Goal: Task Accomplishment & Management: Manage account settings

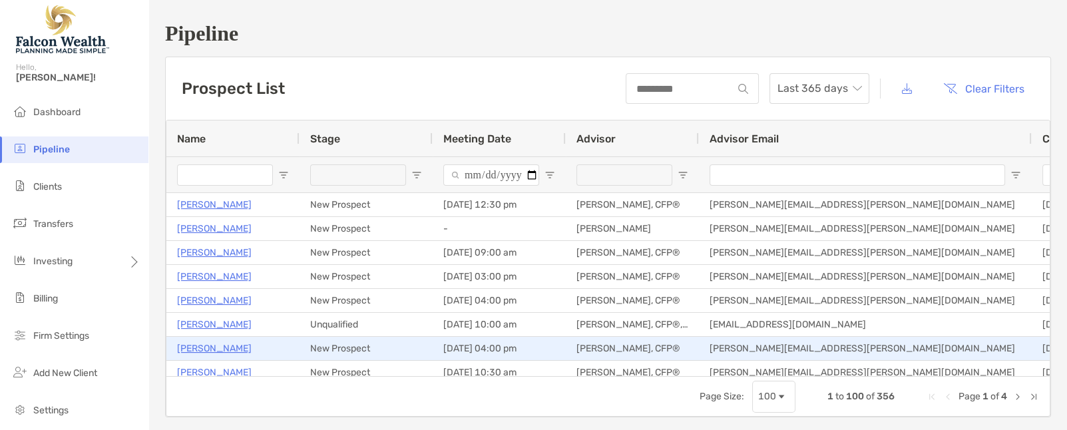
type input "**********"
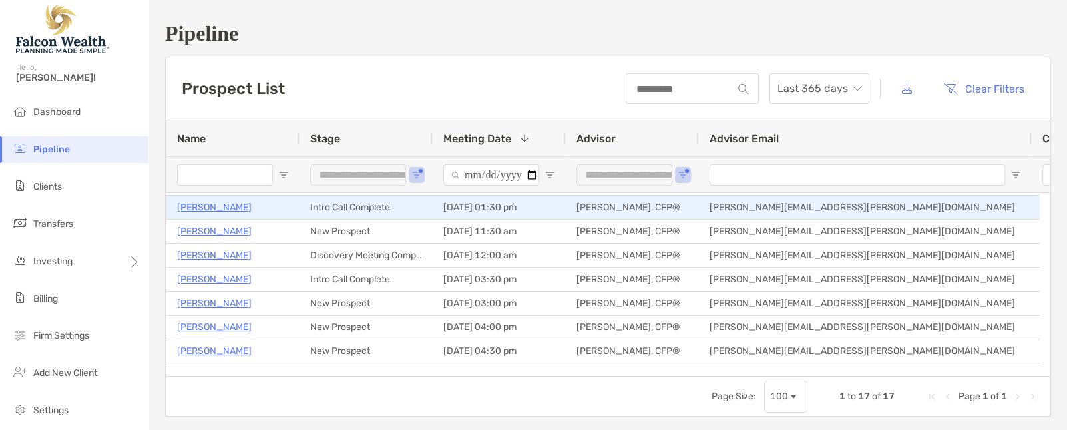
scroll to position [44, 0]
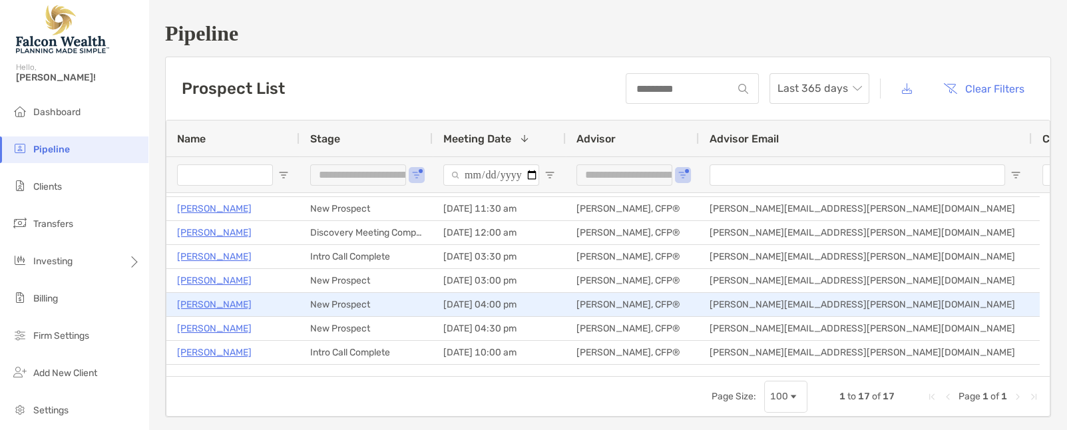
click at [227, 304] on p "Miriam Resendez" at bounding box center [214, 304] width 75 height 17
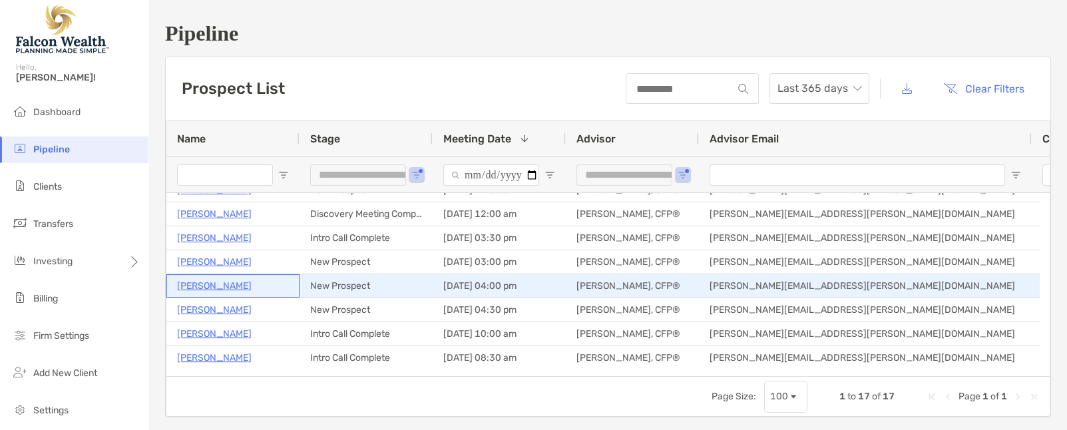
scroll to position [67, 0]
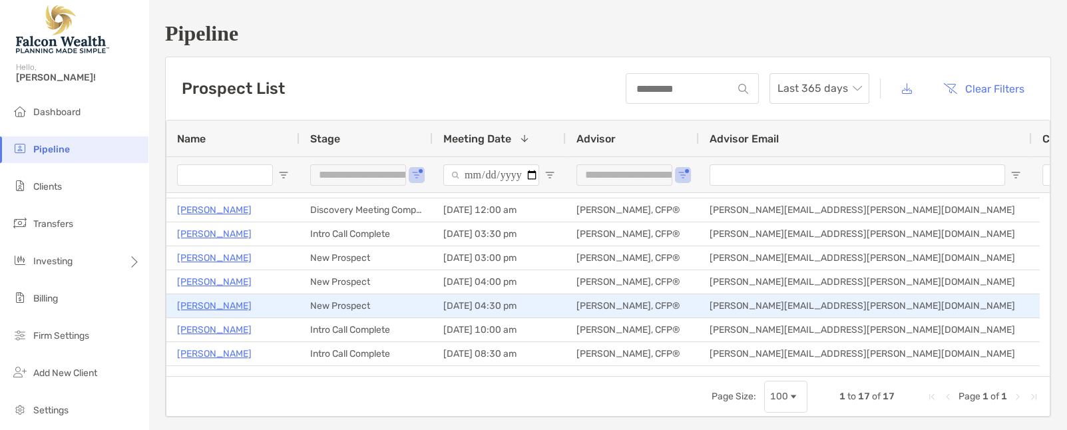
click at [215, 306] on p "Mayrose Ac" at bounding box center [214, 306] width 75 height 17
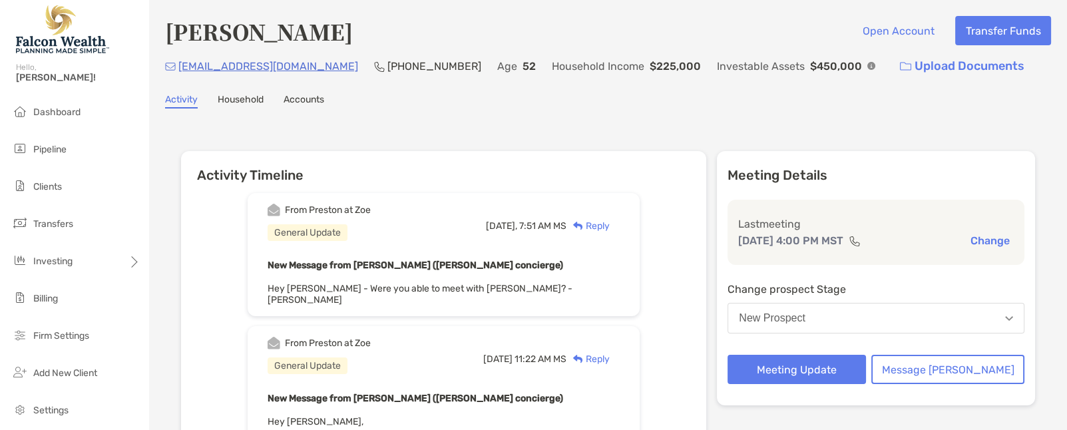
scroll to position [44, 0]
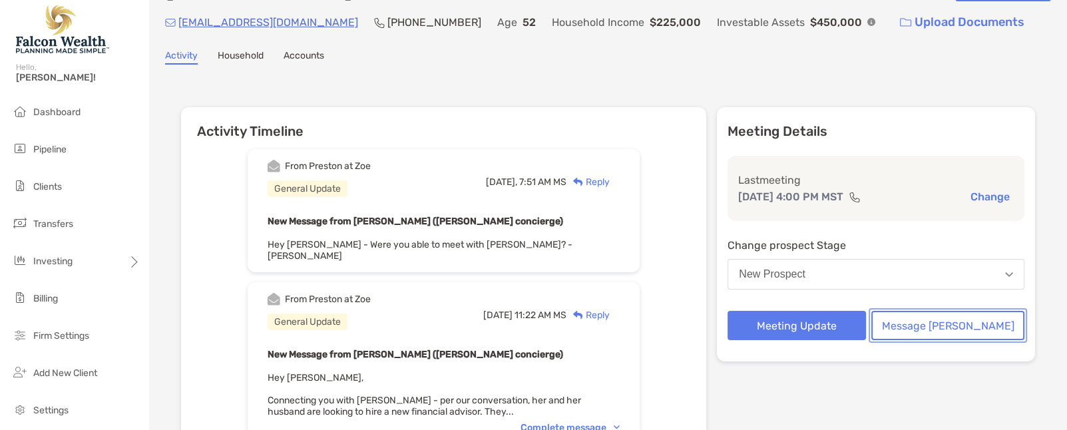
click at [950, 339] on button "Message [PERSON_NAME]" at bounding box center [948, 325] width 153 height 29
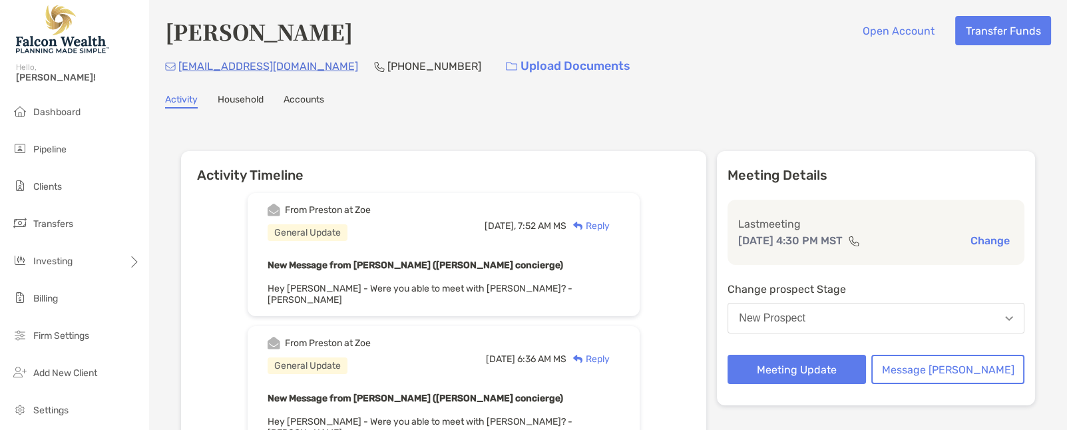
click at [938, 326] on button "New Prospect" at bounding box center [876, 318] width 297 height 31
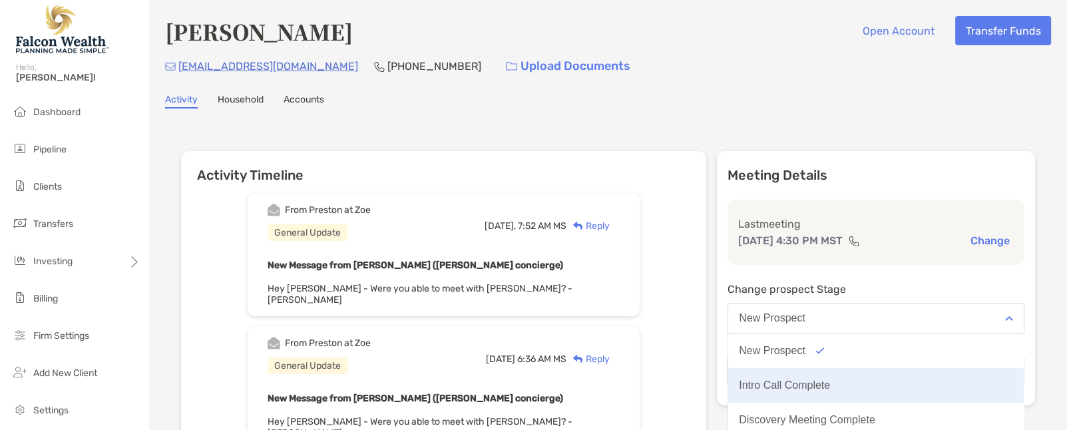
click at [876, 386] on button "Intro Call Complete" at bounding box center [876, 385] width 296 height 35
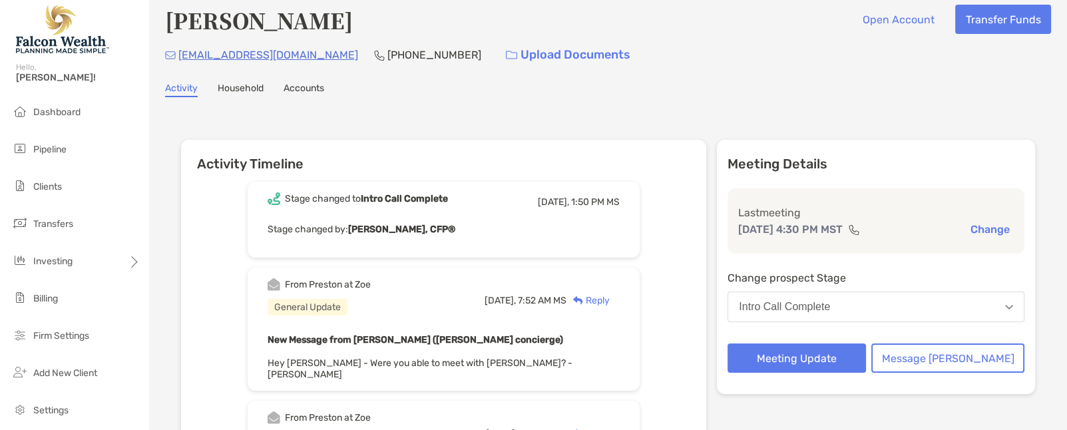
scroll to position [22, 0]
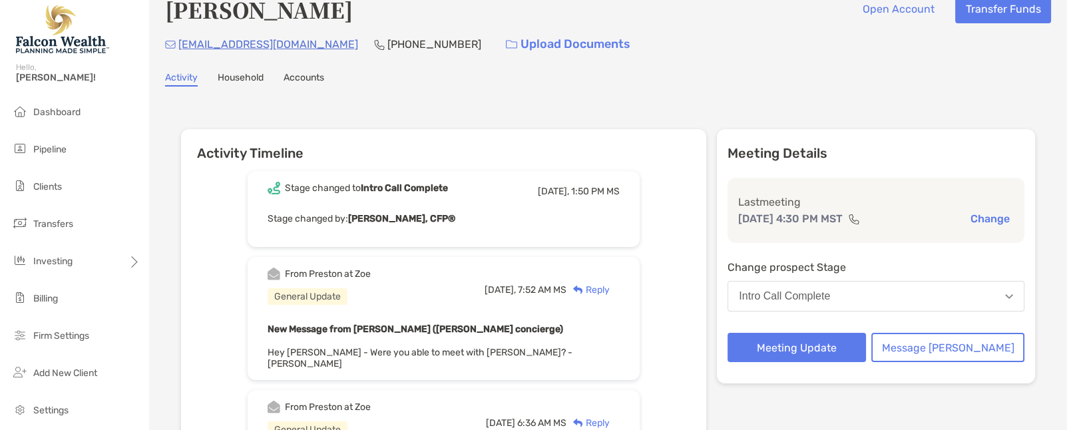
click at [874, 296] on button "Intro Call Complete" at bounding box center [876, 296] width 297 height 31
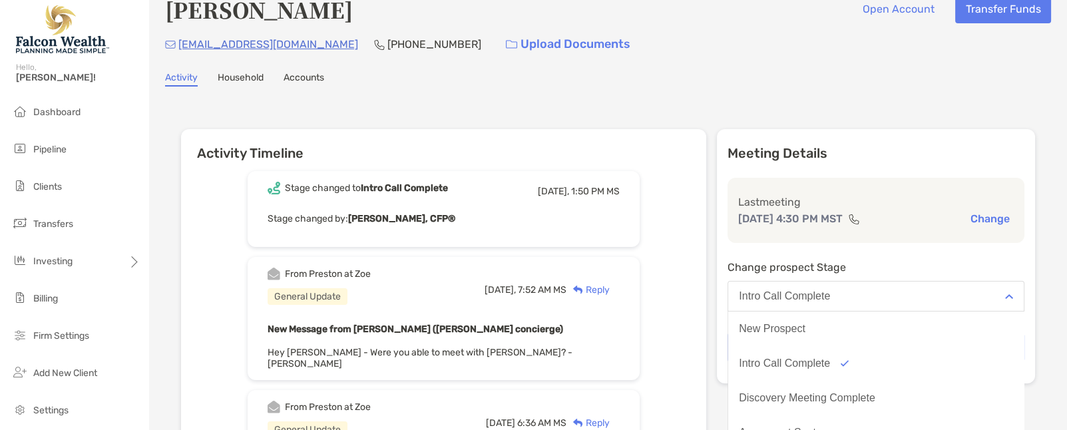
click at [726, 239] on div "Activity Timeline Stage changed to Intro Call Complete Today, 1:50 PM MS Stage …" at bounding box center [608, 417] width 854 height 603
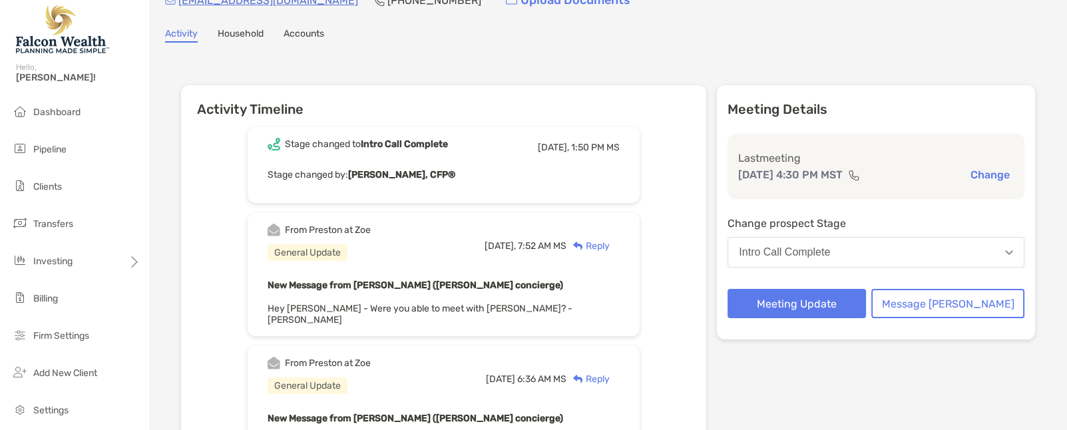
scroll to position [67, 0]
click at [811, 308] on button "Meeting Update" at bounding box center [797, 302] width 139 height 29
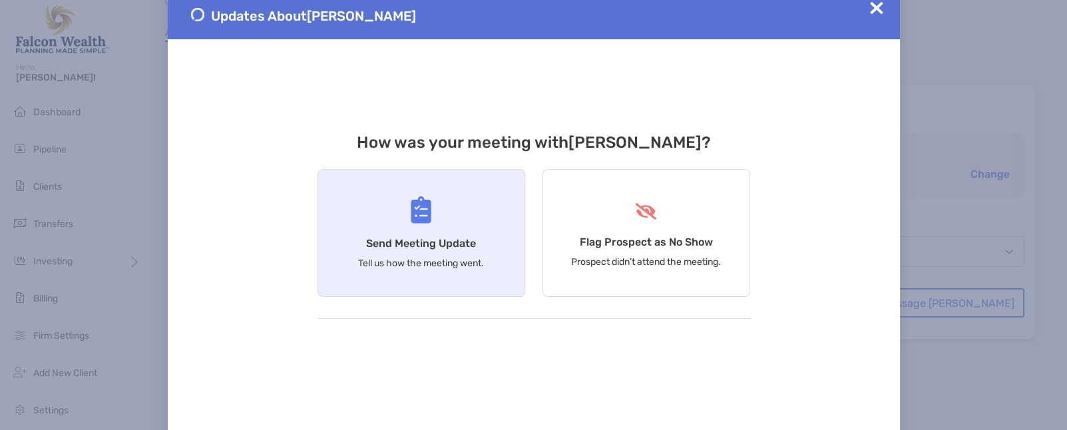
click at [406, 252] on div "Send Meeting Update Tell us how the meeting went." at bounding box center [422, 233] width 208 height 128
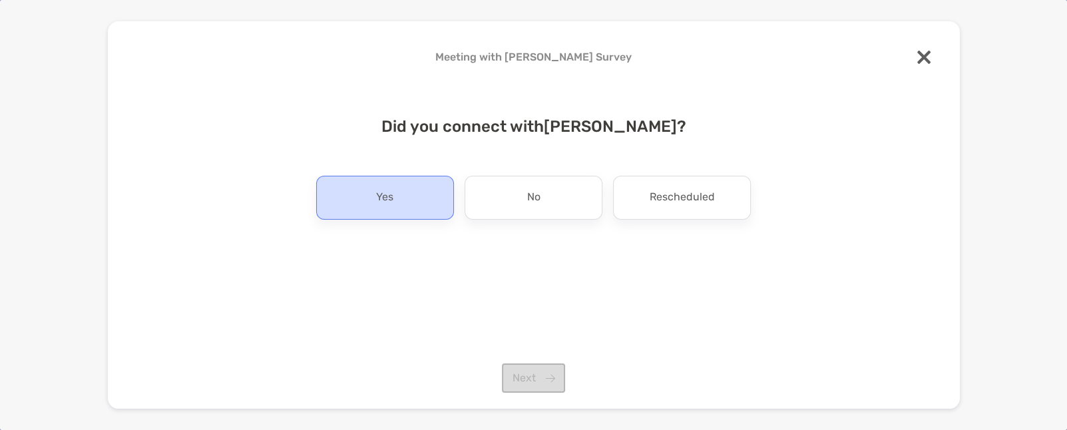
click at [388, 208] on p "Yes" at bounding box center [384, 197] width 17 height 21
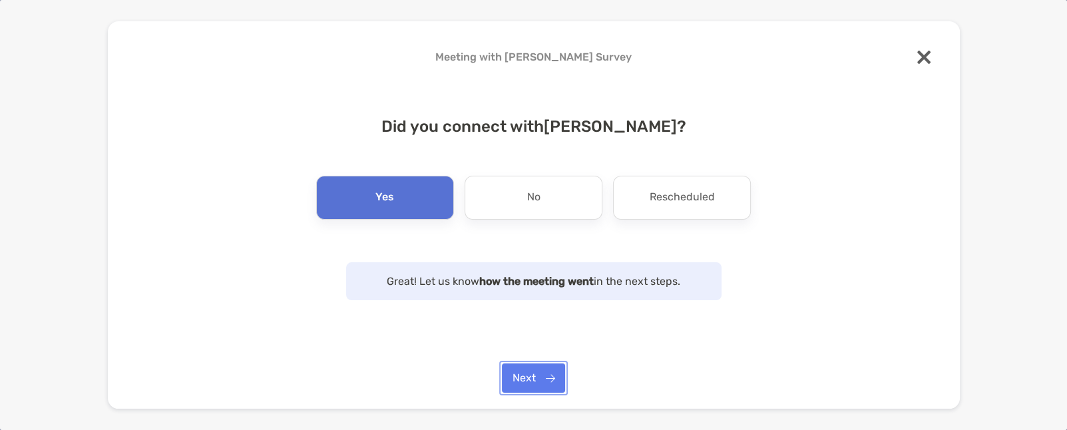
click at [549, 370] on button "Next" at bounding box center [533, 378] width 63 height 29
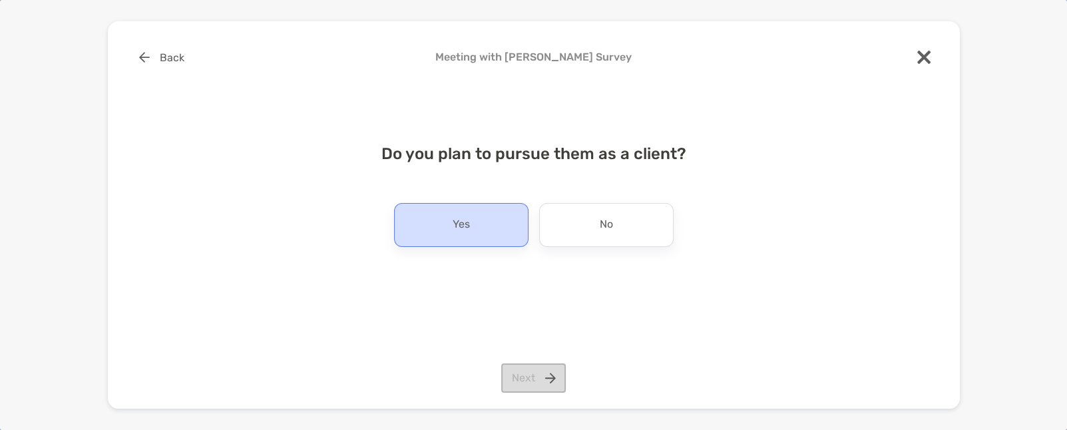
click at [499, 232] on div "Yes" at bounding box center [461, 225] width 135 height 44
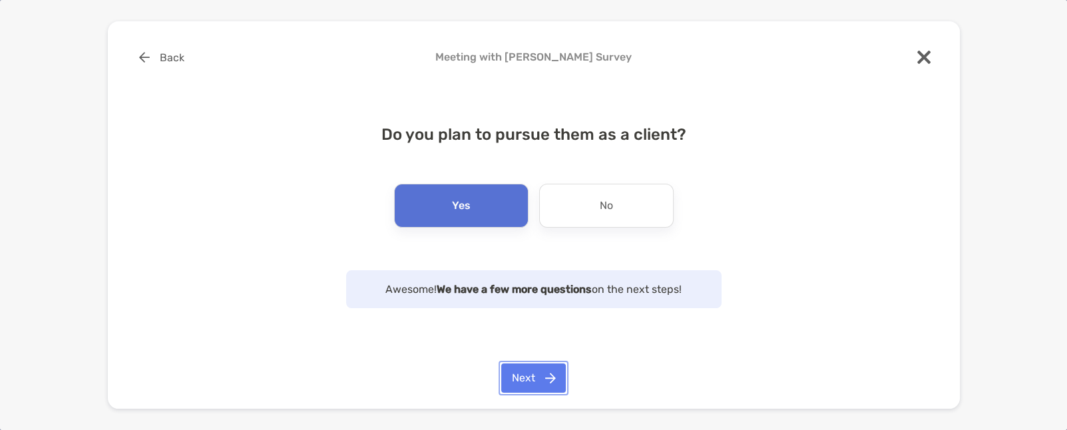
click at [539, 373] on button "Next" at bounding box center [533, 378] width 65 height 29
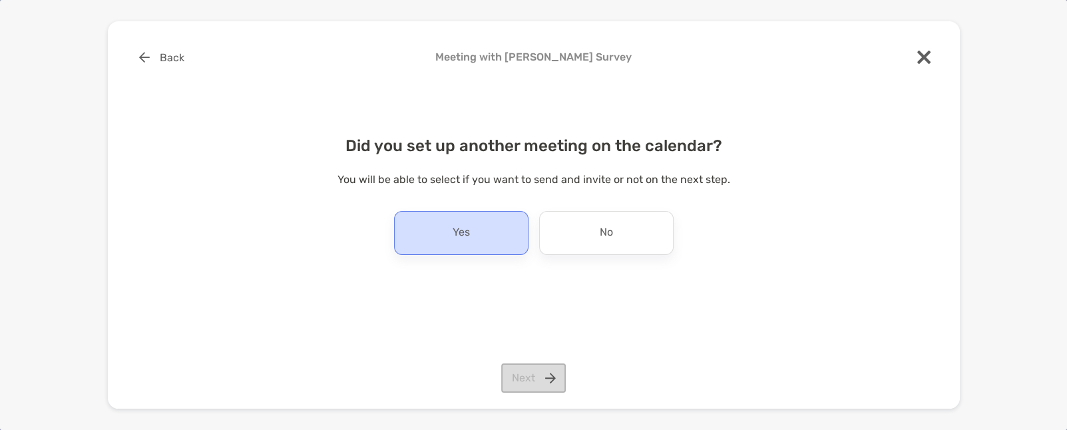
click at [470, 233] on div "Yes" at bounding box center [461, 233] width 135 height 44
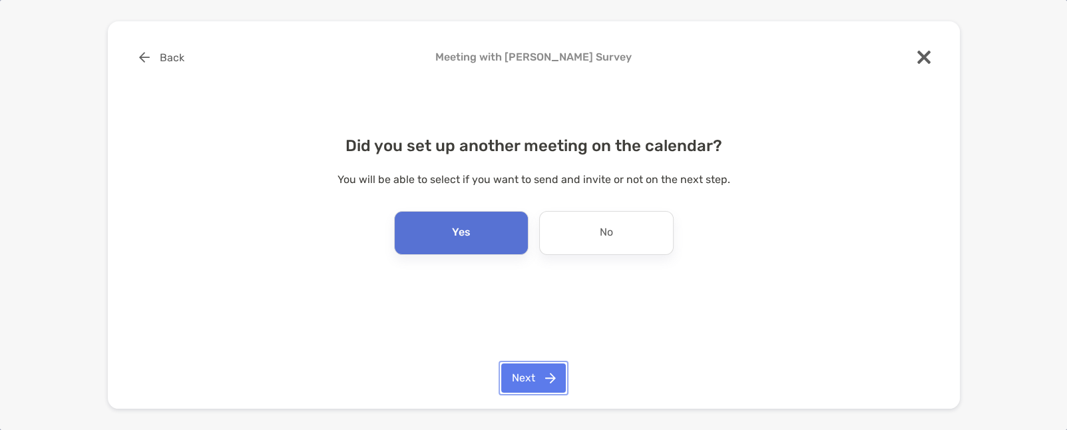
click at [547, 377] on button "Next" at bounding box center [533, 378] width 65 height 29
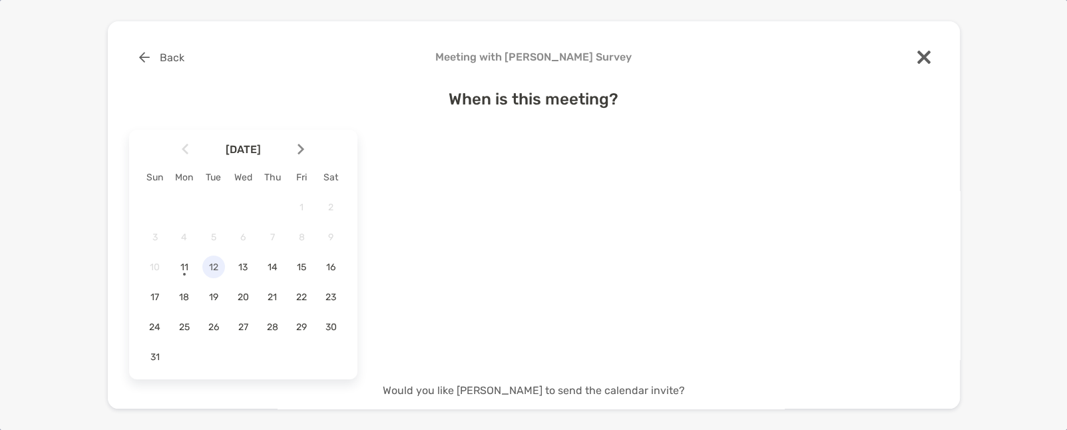
click at [220, 268] on span "12" at bounding box center [213, 267] width 23 height 11
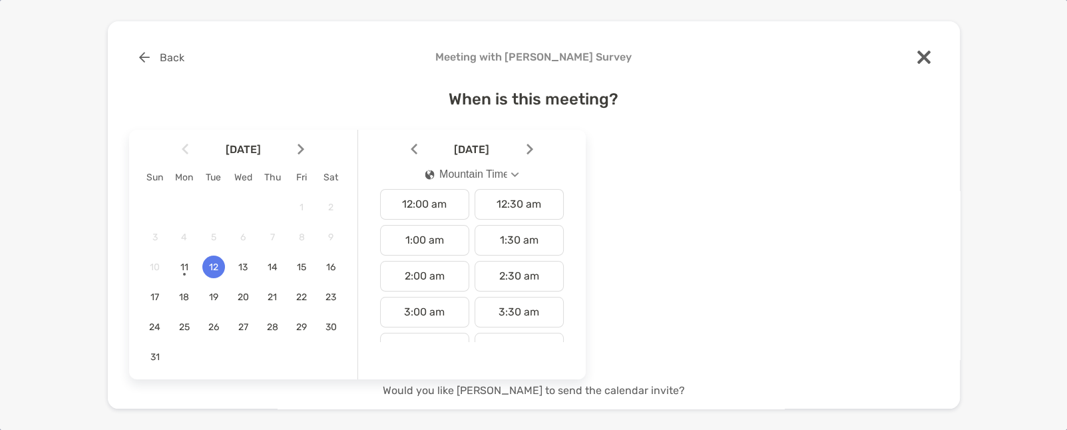
click at [475, 181] on button "Mountain Time" at bounding box center [472, 174] width 117 height 31
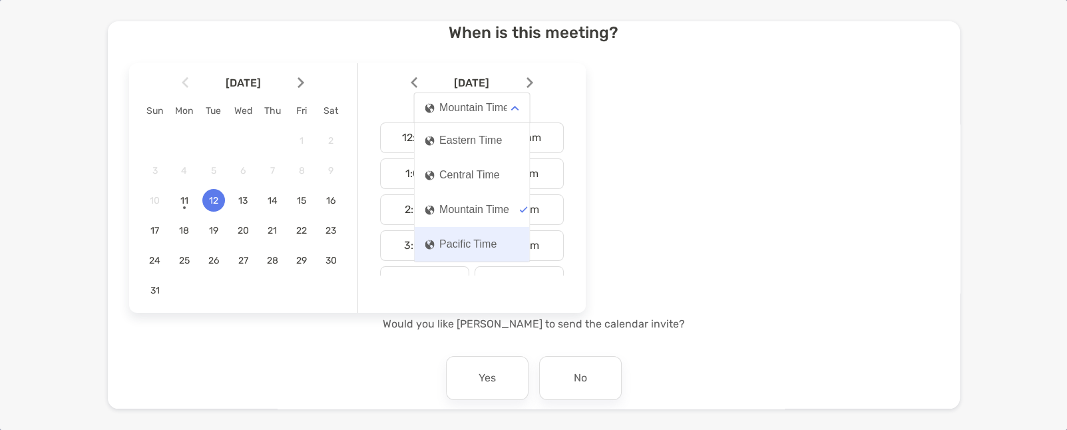
click at [467, 242] on div "Pacific Time" at bounding box center [461, 244] width 72 height 12
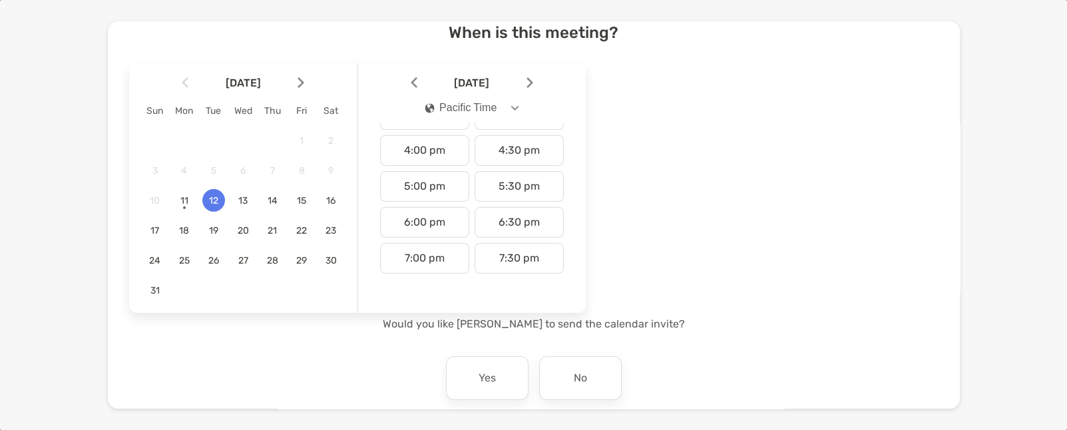
scroll to position [577, 0]
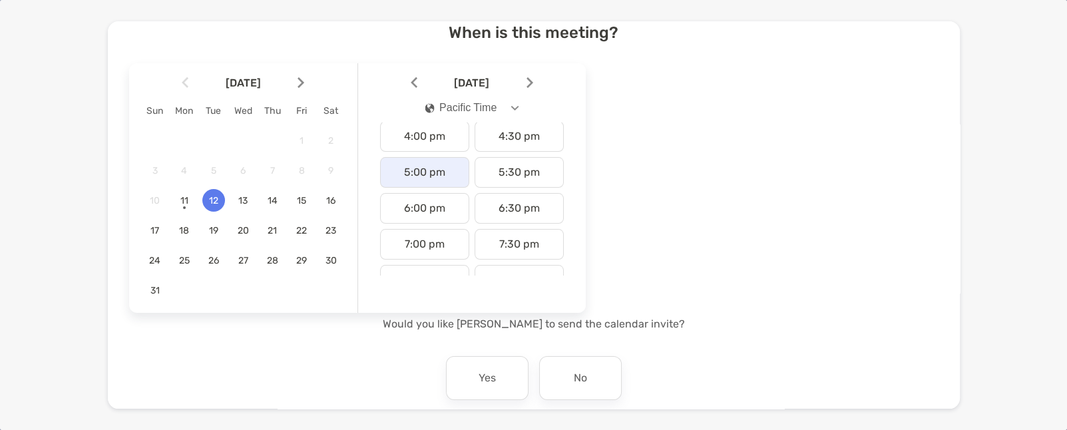
click at [431, 181] on div "5:00 pm" at bounding box center [424, 172] width 89 height 31
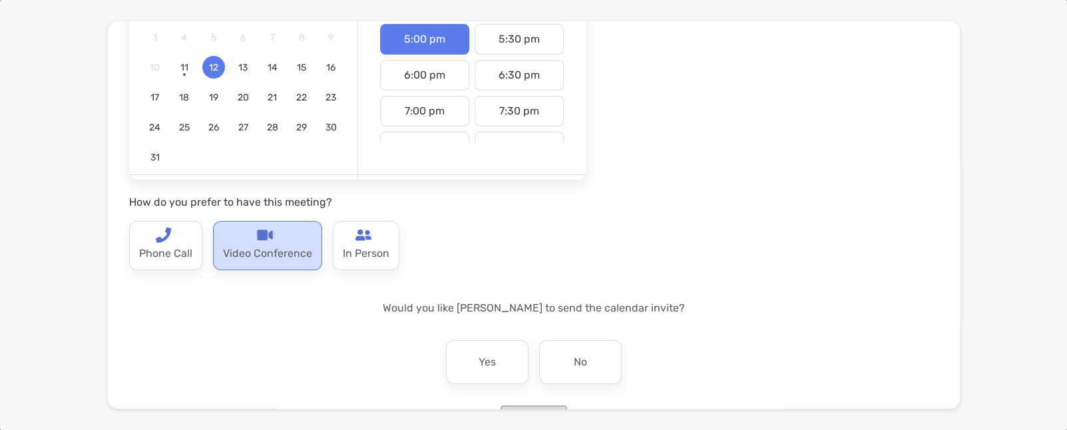
click at [257, 239] on img at bounding box center [265, 235] width 16 height 16
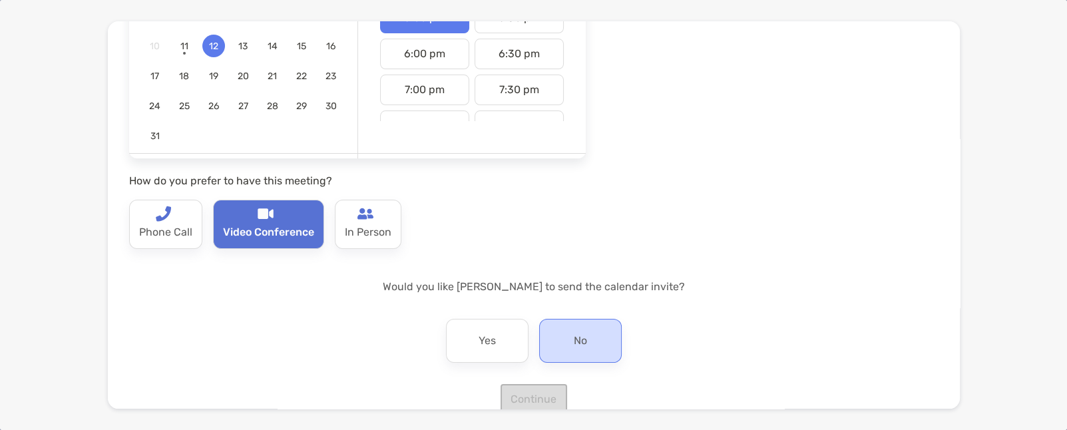
scroll to position [246, 0]
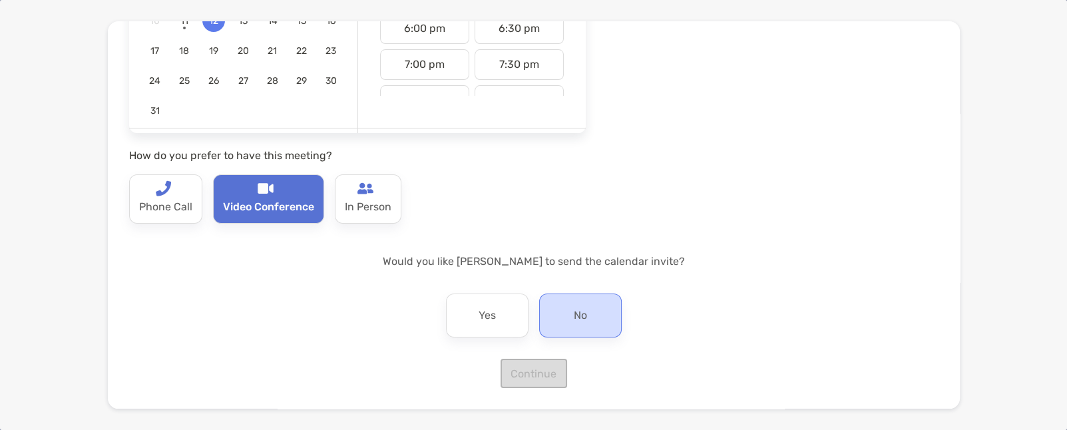
click at [565, 321] on div "No" at bounding box center [580, 316] width 83 height 44
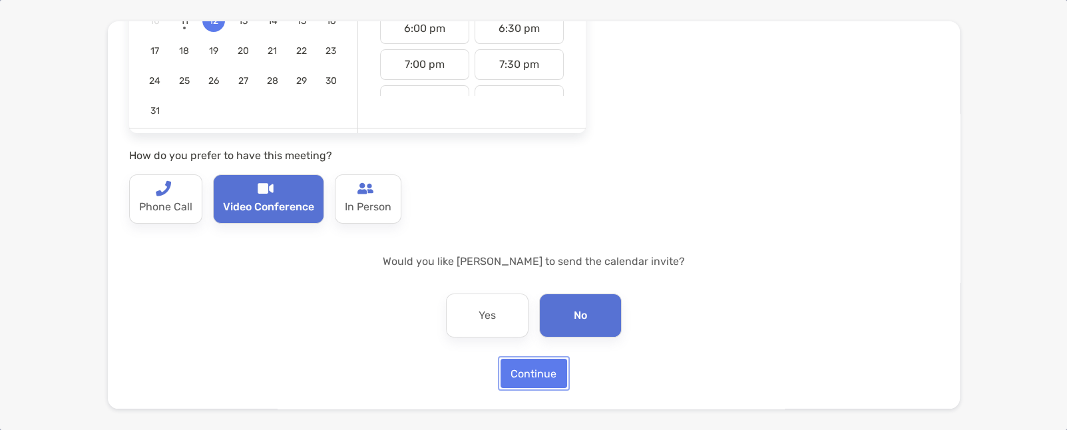
click at [553, 376] on button "Continue" at bounding box center [534, 373] width 67 height 29
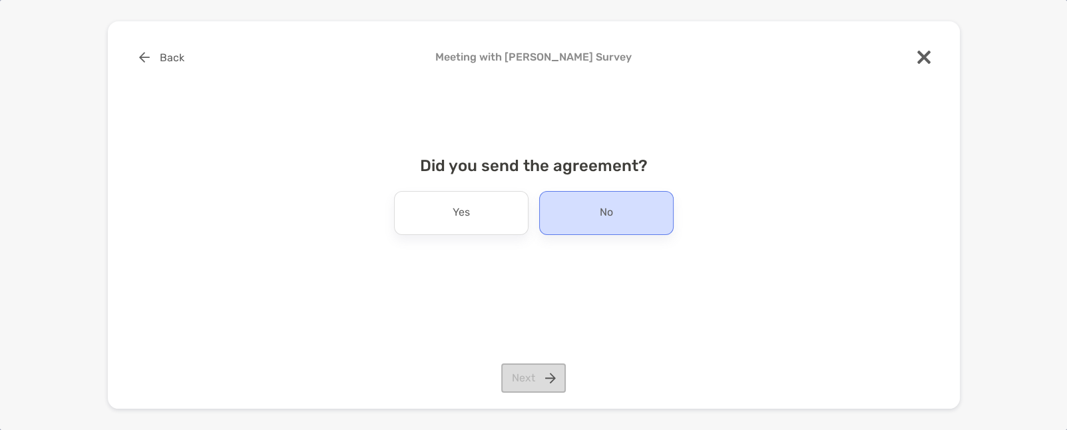
click at [597, 220] on div "No" at bounding box center [606, 213] width 135 height 44
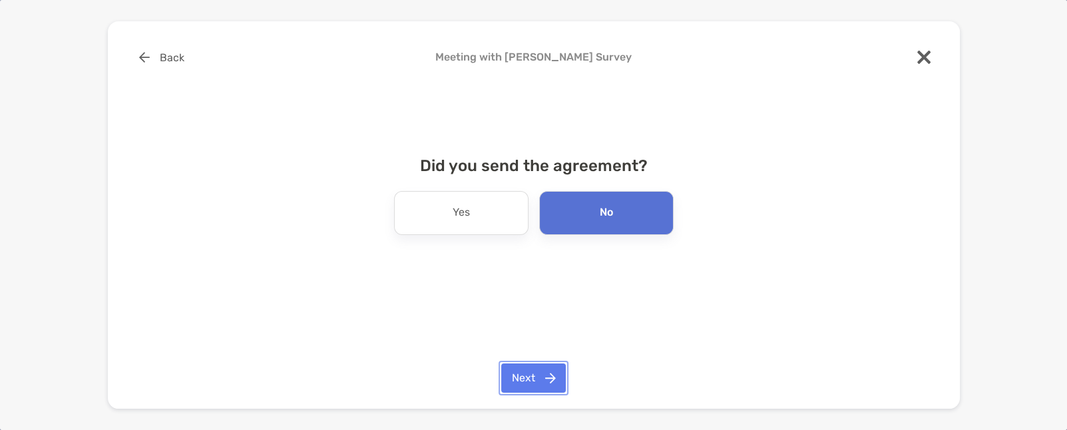
click at [551, 373] on button "Next" at bounding box center [533, 378] width 65 height 29
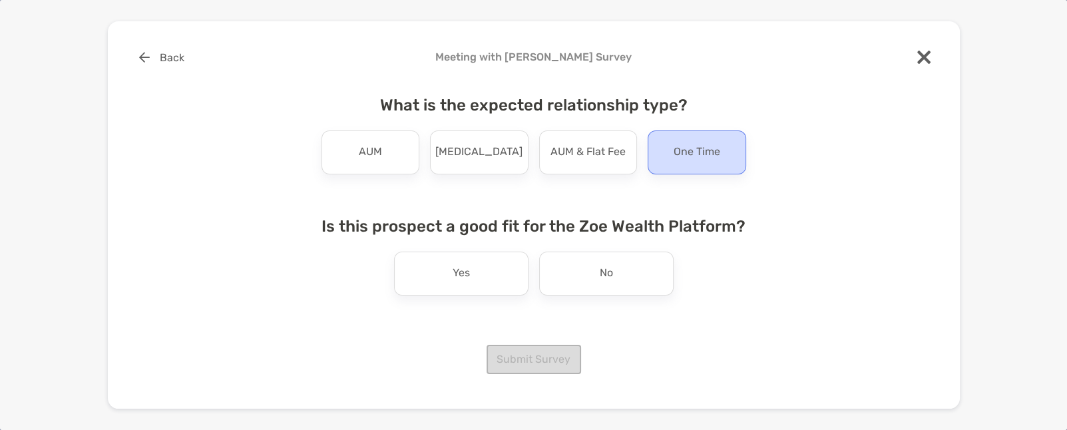
click at [703, 163] on div "One Time" at bounding box center [697, 153] width 99 height 44
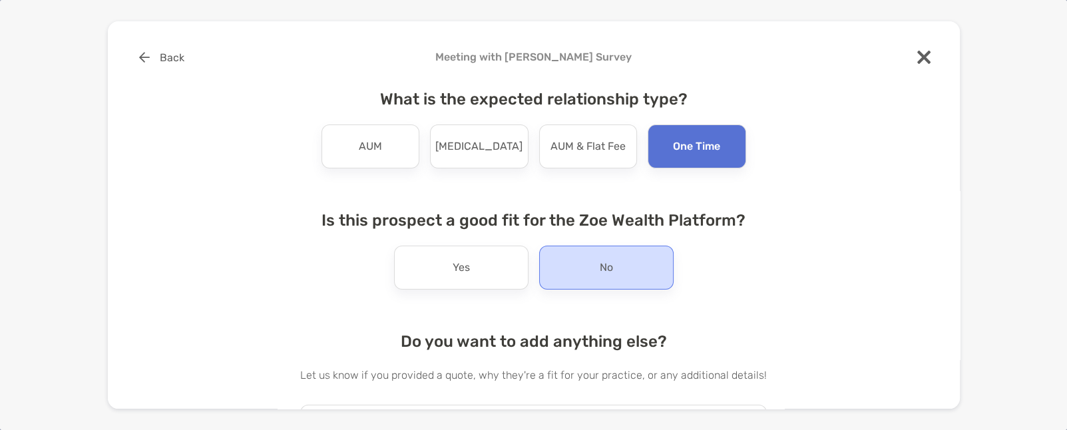
click at [615, 261] on div "No" at bounding box center [606, 268] width 135 height 44
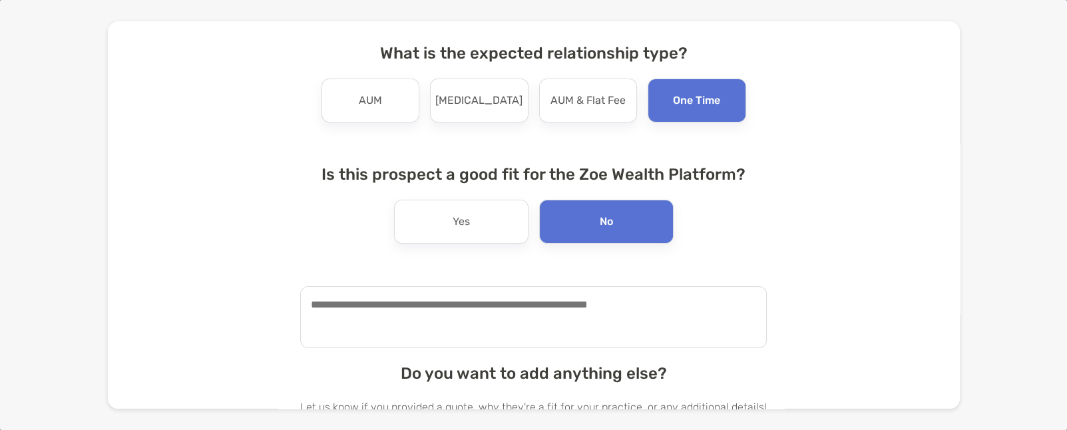
scroll to position [133, 0]
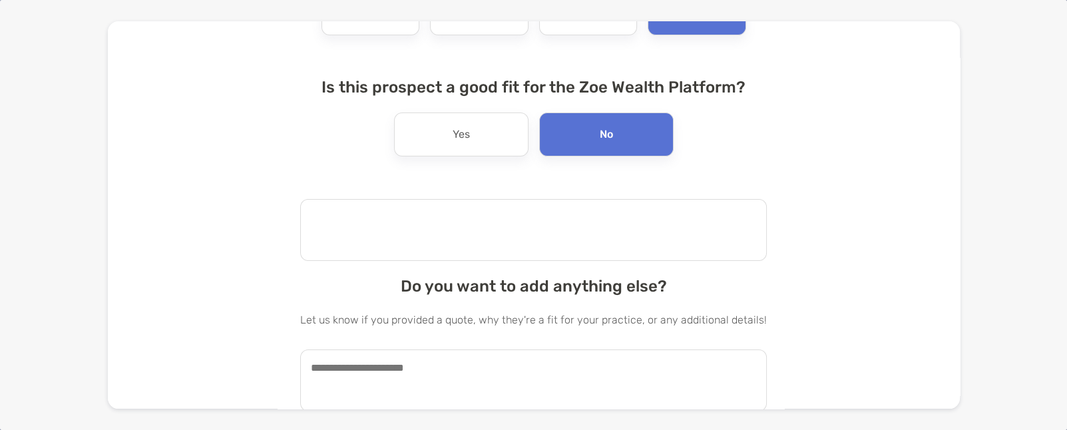
click at [531, 252] on textarea at bounding box center [533, 230] width 467 height 62
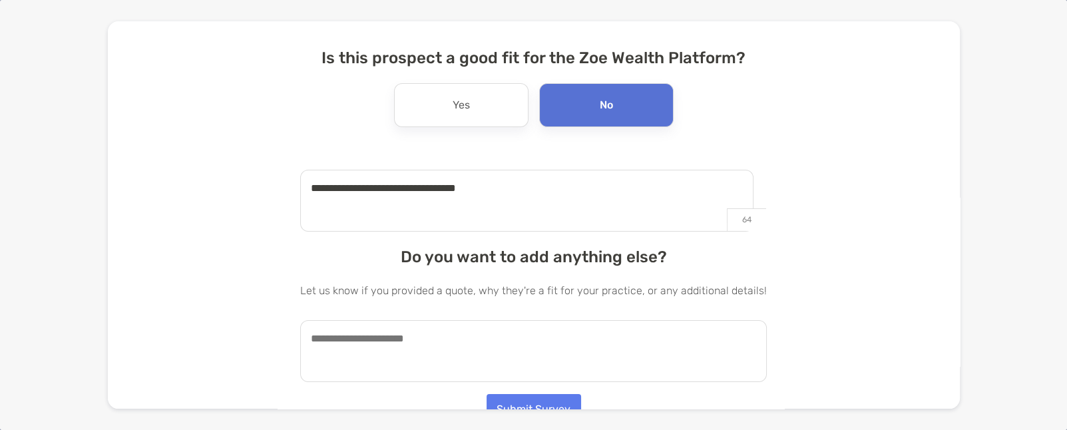
scroll to position [177, 0]
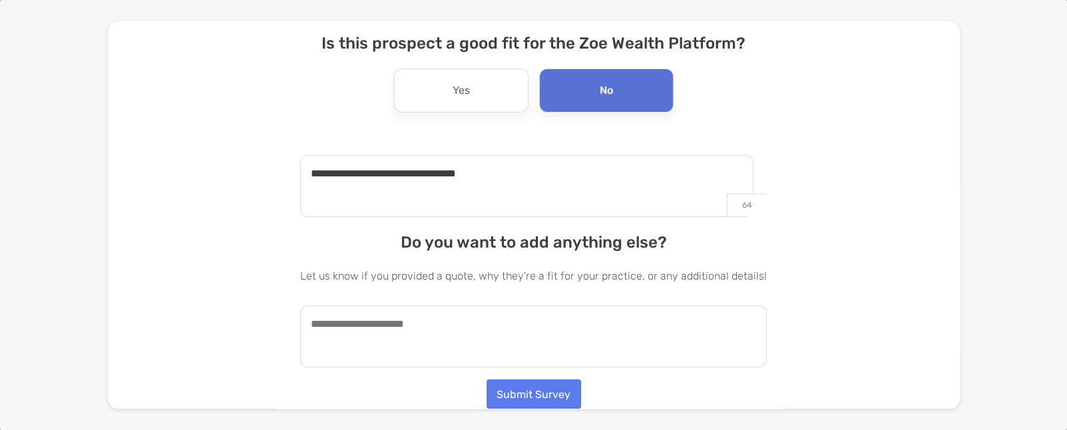
type textarea "**********"
click at [440, 327] on textarea at bounding box center [533, 337] width 467 height 62
type textarea "**********"
click at [507, 390] on button "Submit Survey" at bounding box center [534, 394] width 95 height 29
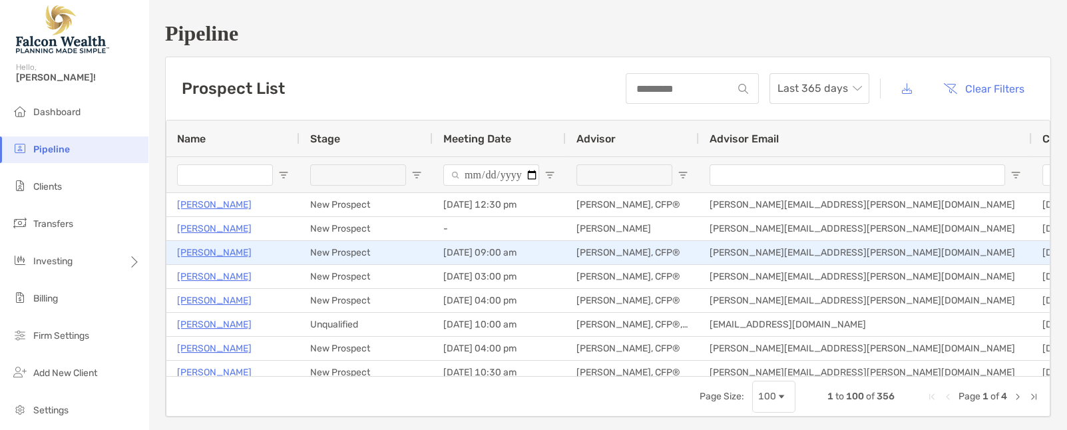
type input "**********"
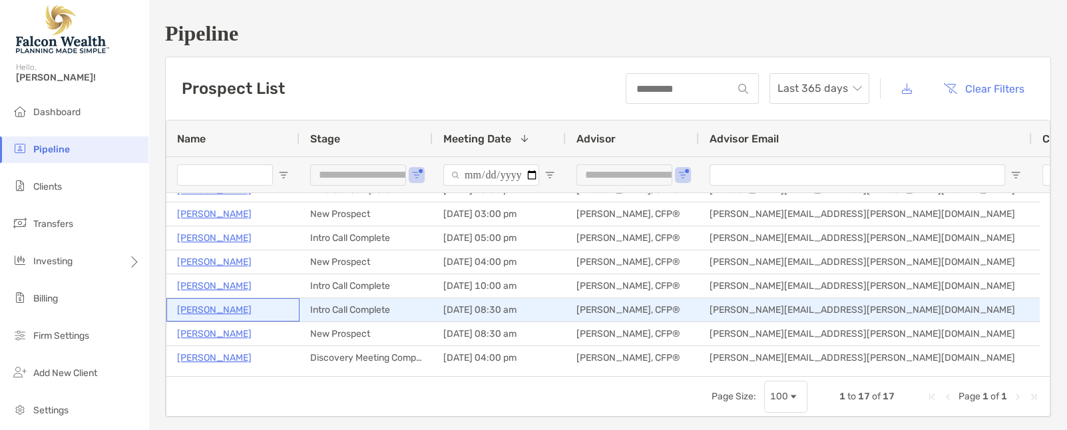
click at [224, 308] on p "[PERSON_NAME]" at bounding box center [214, 310] width 75 height 17
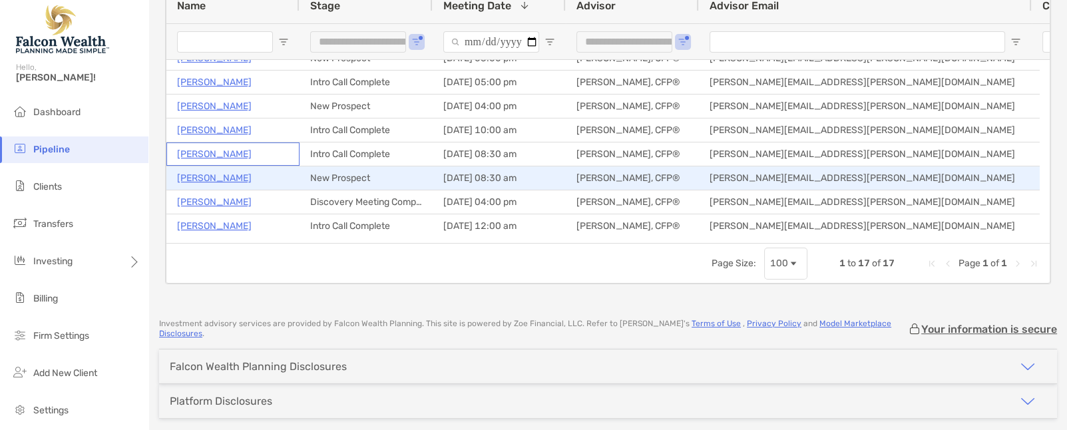
scroll to position [156, 0]
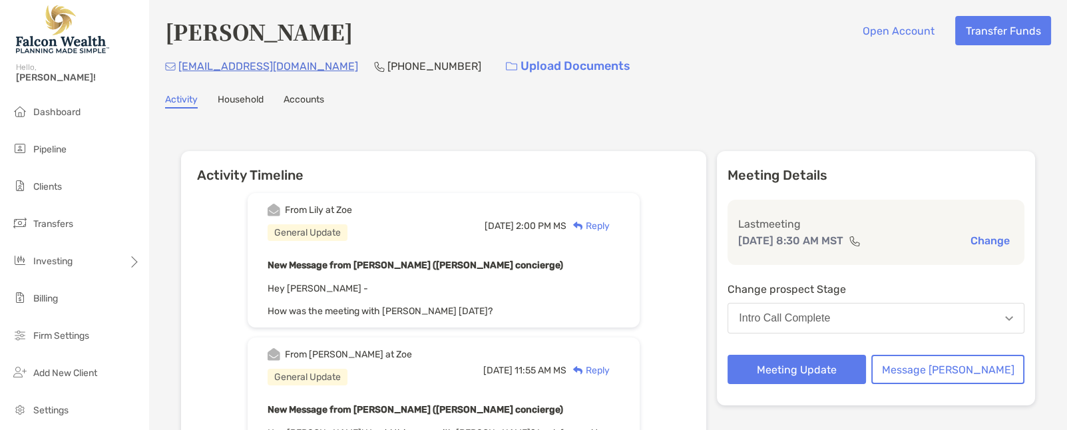
click at [800, 322] on div "Intro Call Complete" at bounding box center [784, 318] width 91 height 12
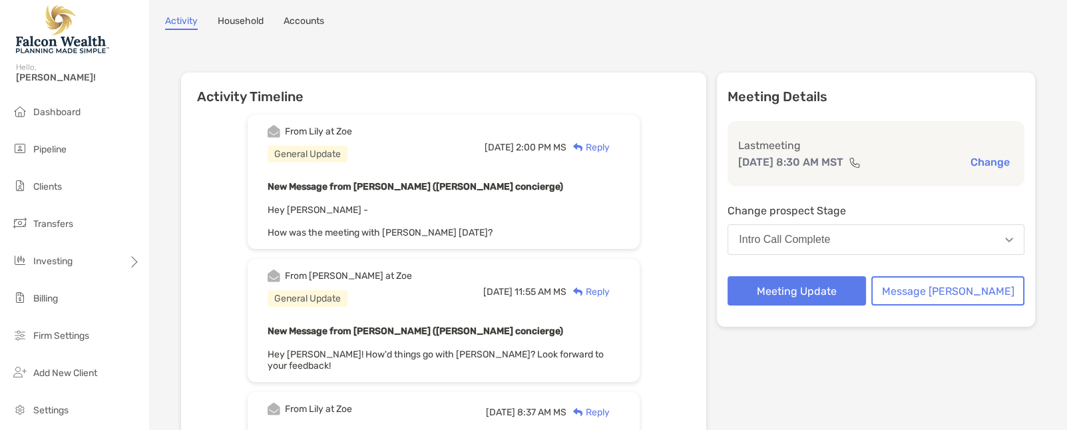
scroll to position [89, 0]
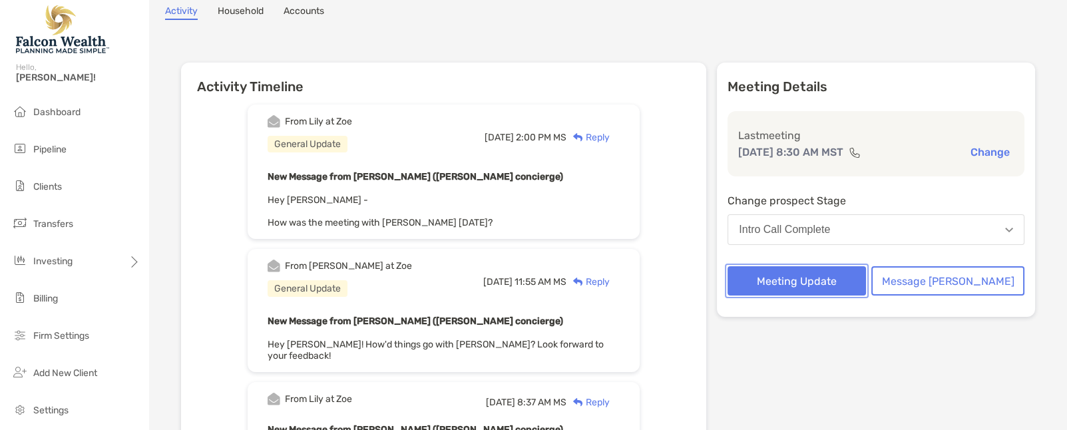
click at [828, 276] on button "Meeting Update" at bounding box center [797, 280] width 139 height 29
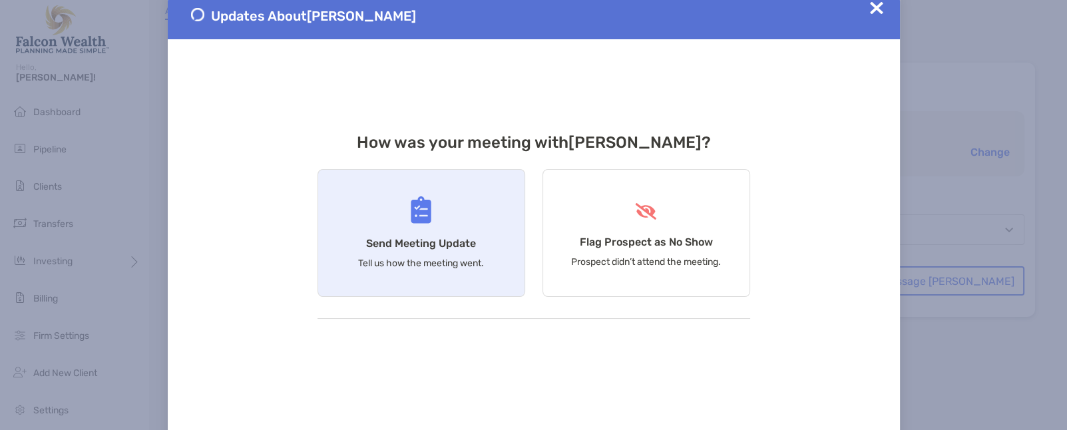
click at [441, 250] on div "Send Meeting Update Tell us how the meeting went." at bounding box center [422, 233] width 208 height 128
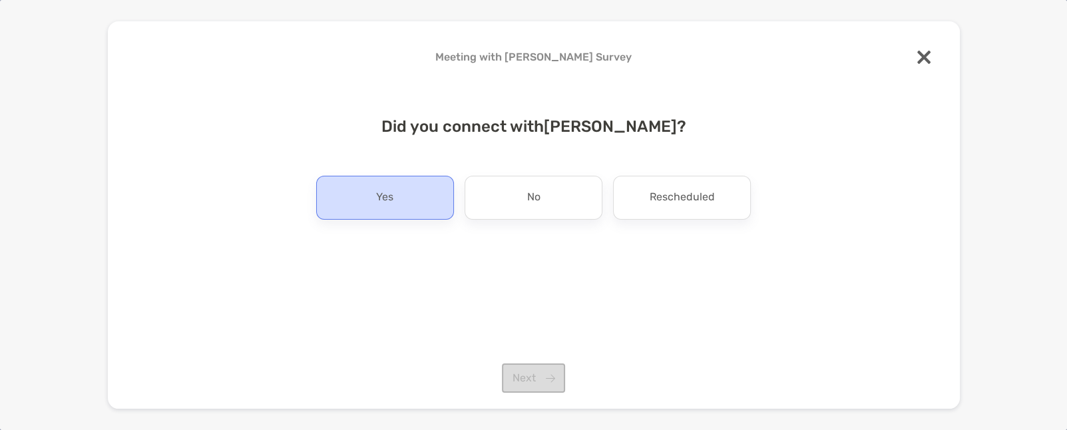
click at [425, 193] on div "Yes" at bounding box center [385, 198] width 138 height 44
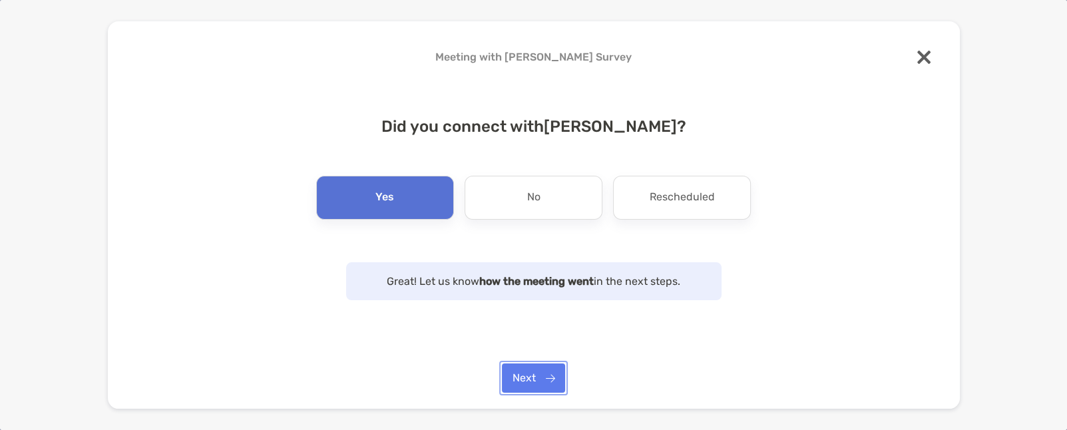
click at [555, 382] on button "Next" at bounding box center [533, 378] width 63 height 29
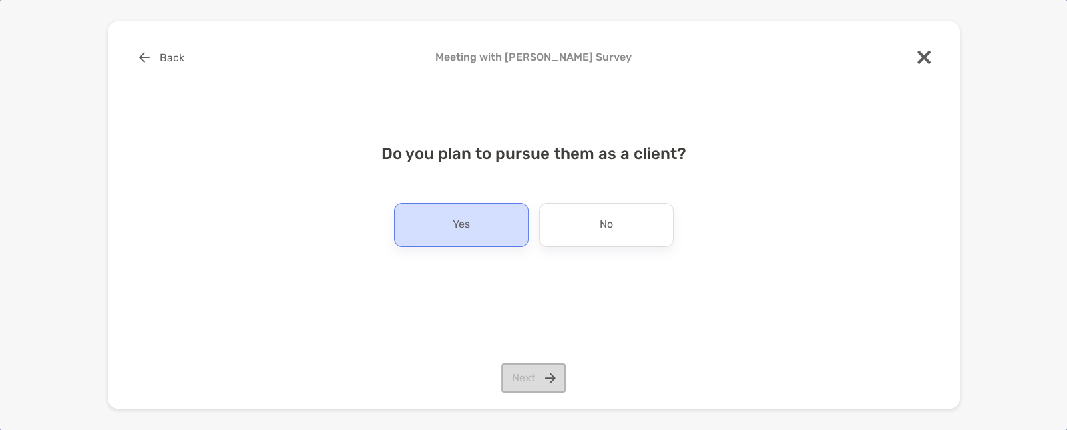
click at [431, 223] on div "Yes" at bounding box center [461, 225] width 135 height 44
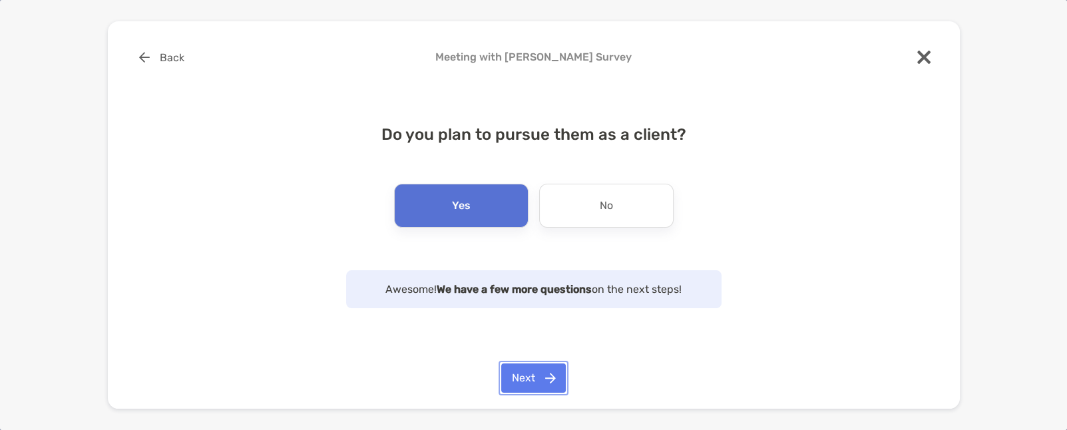
click at [549, 382] on button "Next" at bounding box center [533, 378] width 65 height 29
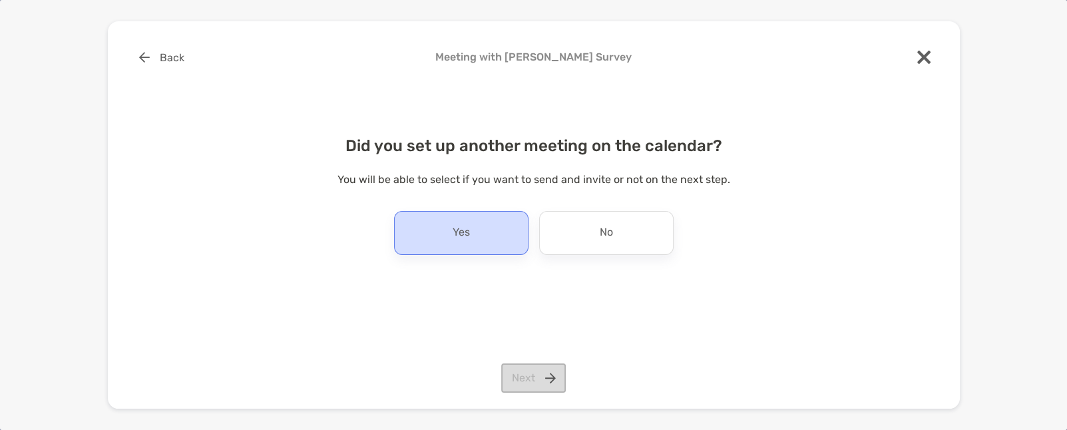
click at [487, 228] on div "Yes" at bounding box center [461, 233] width 135 height 44
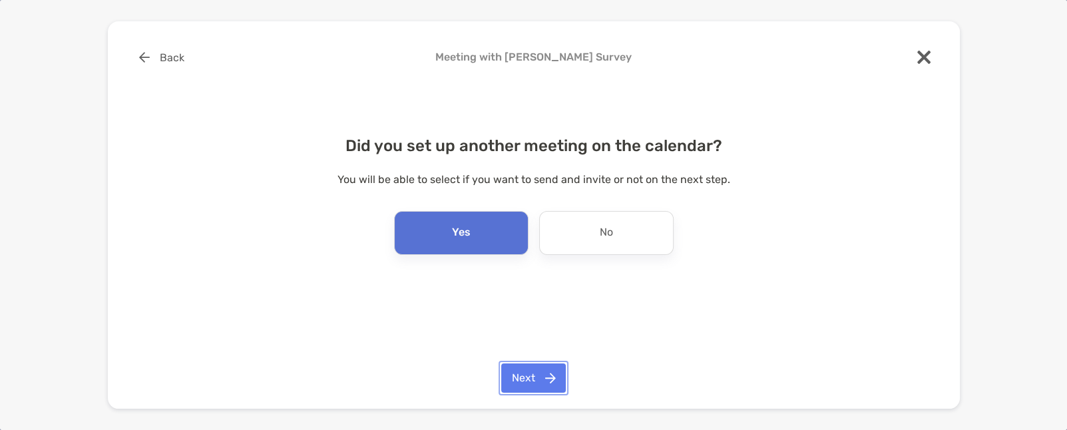
click at [548, 371] on button "Next" at bounding box center [533, 378] width 65 height 29
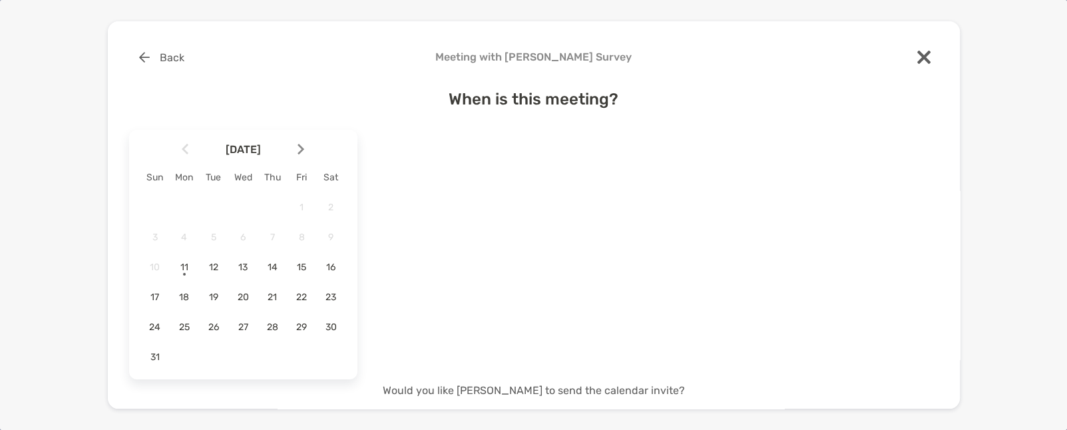
click at [543, 369] on div "[DATE] Sun Mon Tue Wed Thu Fri Sat 1 2 3 4 5 6 7 8 9 10 11 12 13 14 15 16 17 18…" at bounding box center [534, 255] width 810 height 260
click at [246, 267] on span "13" at bounding box center [243, 267] width 23 height 11
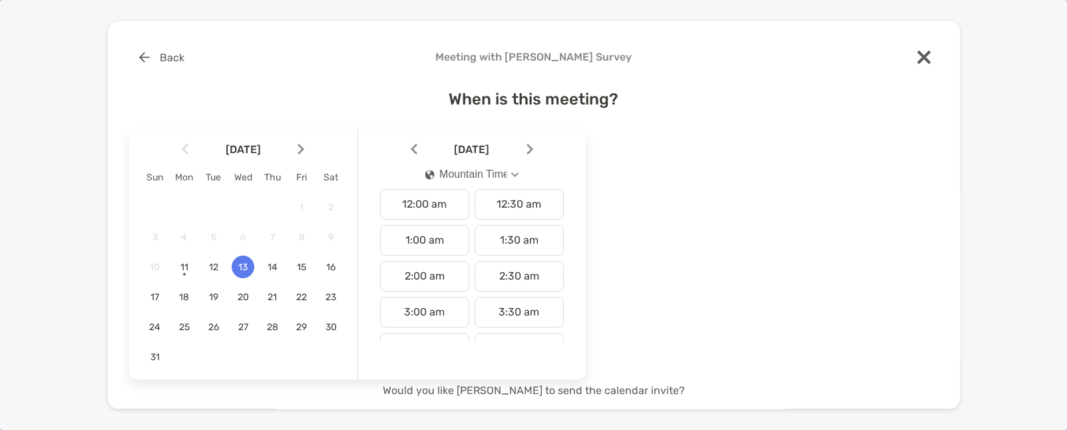
click at [486, 178] on div "Mountain Time" at bounding box center [466, 174] width 82 height 12
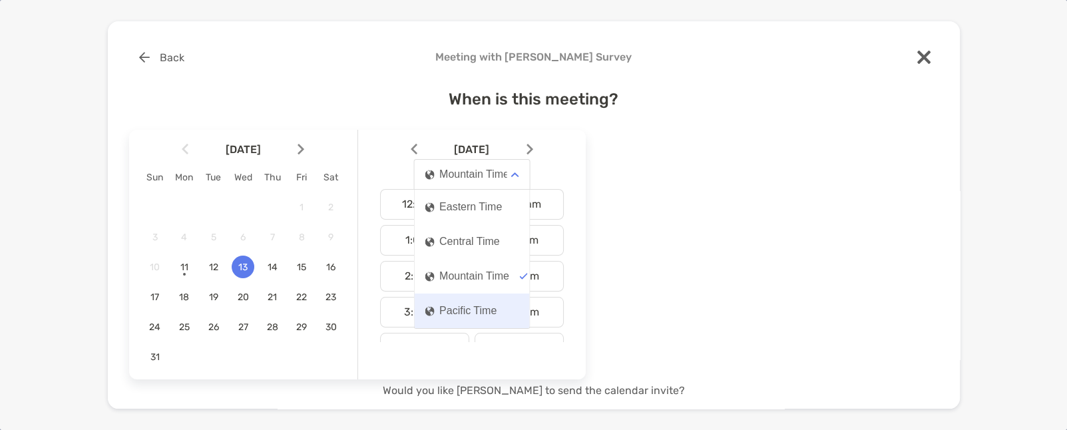
click at [477, 312] on div "Pacific Time" at bounding box center [461, 311] width 72 height 12
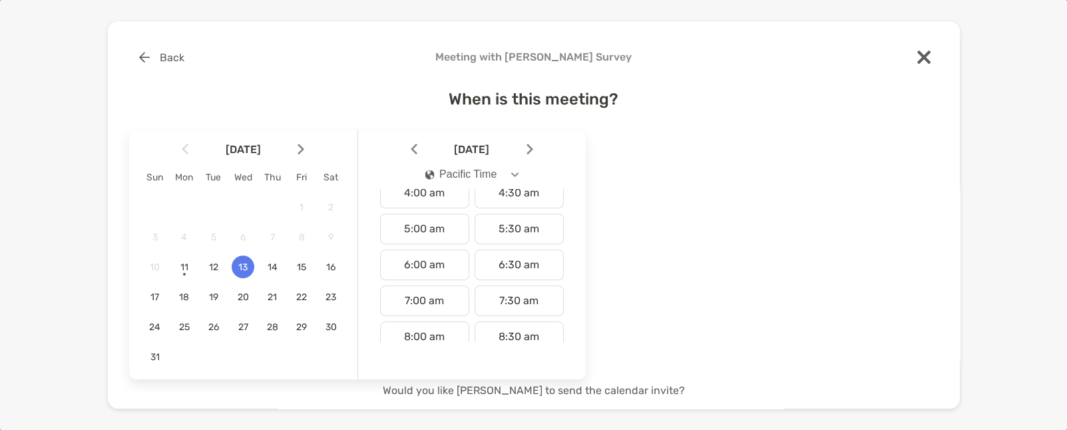
scroll to position [200, 0]
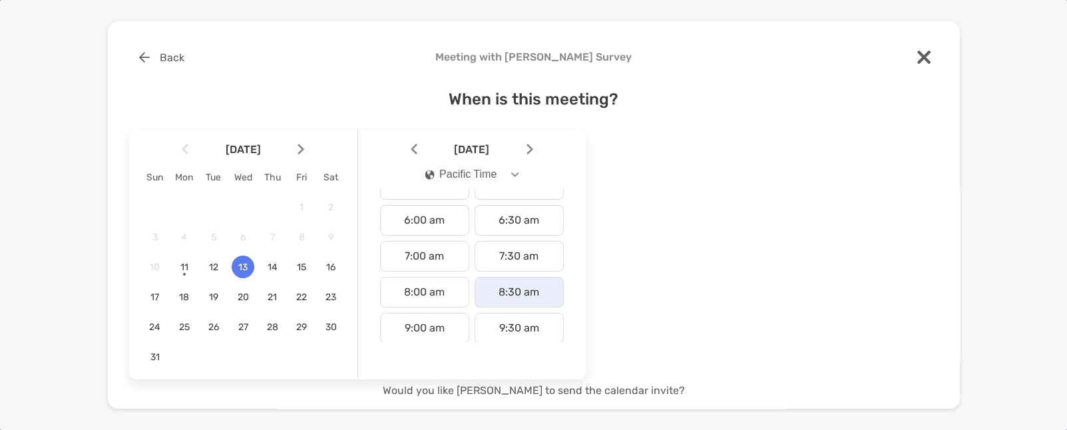
click at [501, 288] on div "8:30 am" at bounding box center [519, 292] width 89 height 31
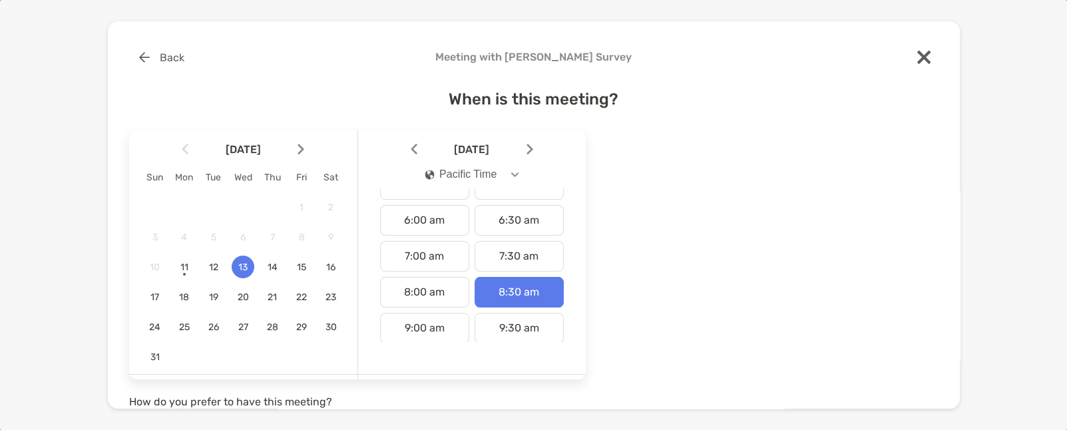
click at [667, 250] on div "[DATE] Sun Mon Tue Wed Thu Fri Sat 1 2 3 4 5 6 7 8 9 10 11 12 13 14 15 16 17 18…" at bounding box center [534, 314] width 810 height 378
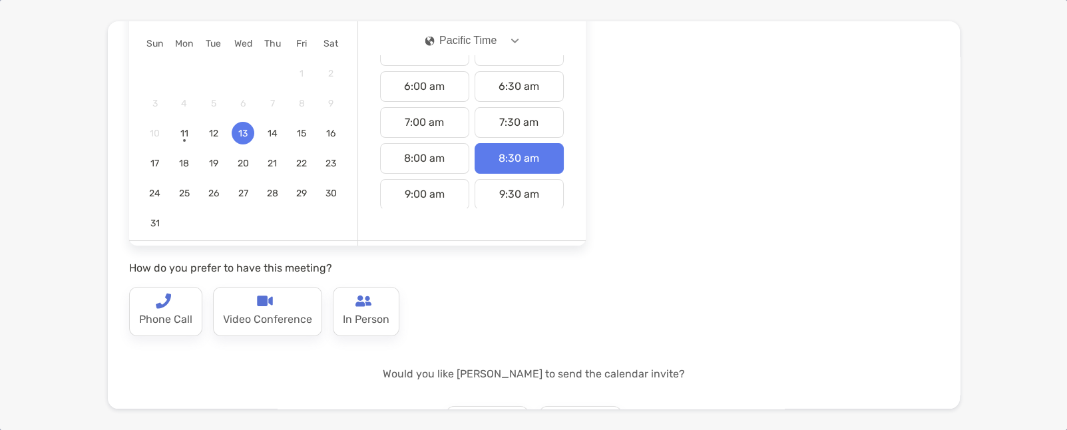
scroll to position [133, 0]
click at [266, 314] on p "Video Conference" at bounding box center [267, 320] width 89 height 21
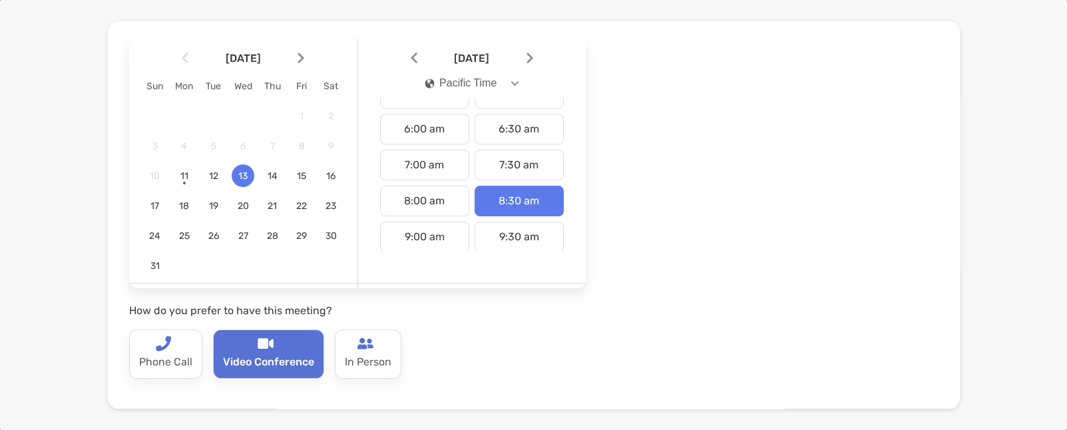
scroll to position [246, 0]
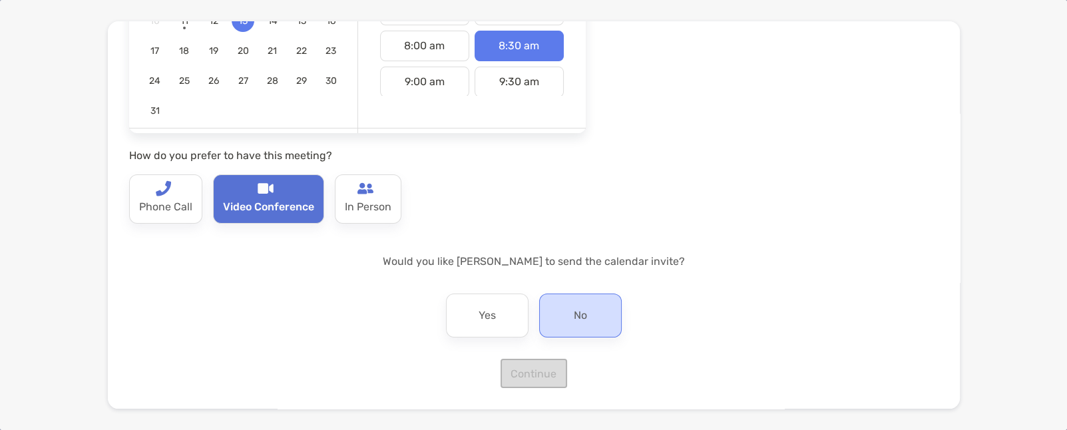
click at [579, 320] on p "No" at bounding box center [580, 315] width 13 height 21
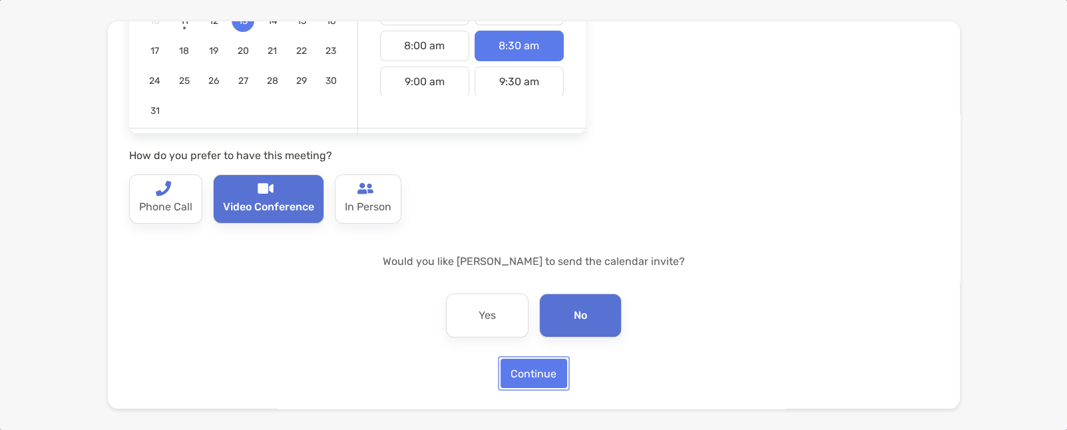
click at [520, 372] on button "Continue" at bounding box center [534, 373] width 67 height 29
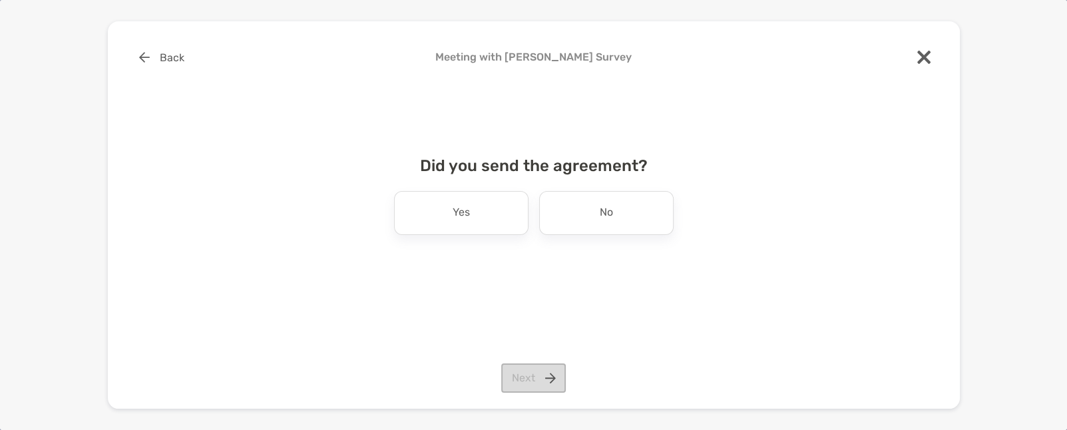
scroll to position [0, 0]
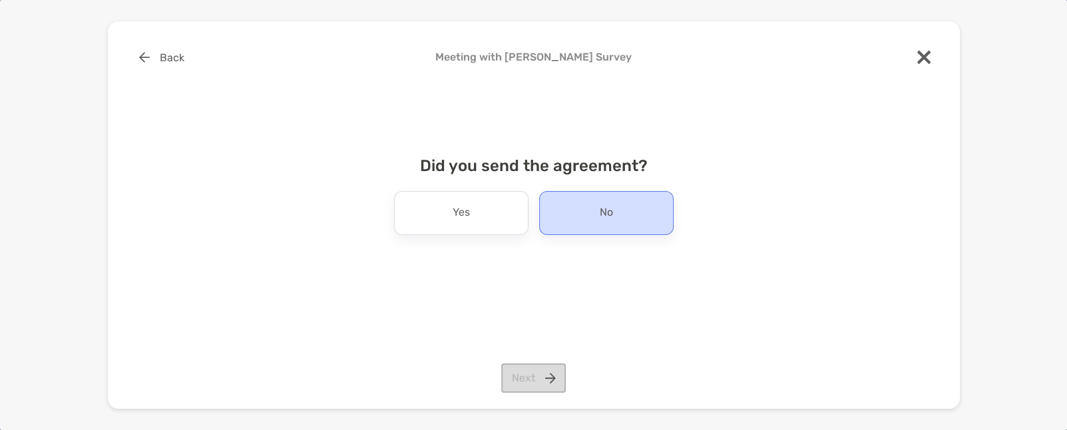
click at [585, 221] on div "No" at bounding box center [606, 213] width 135 height 44
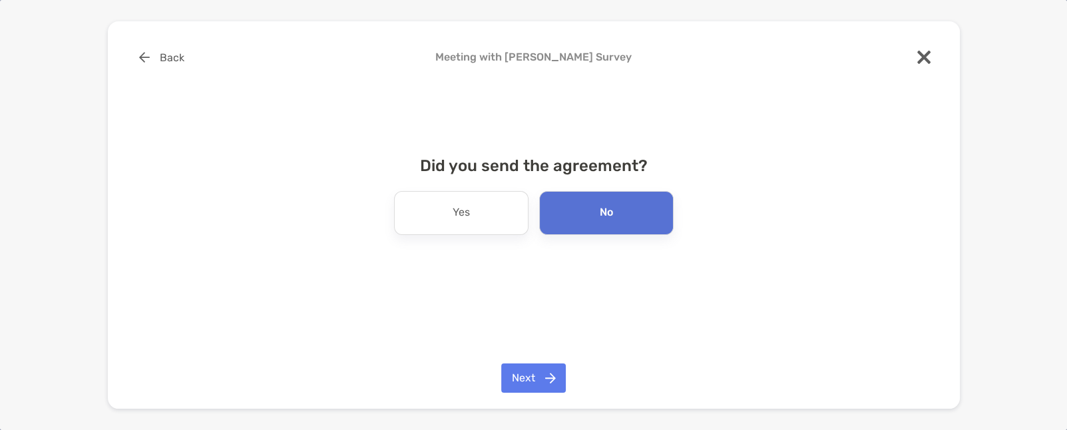
click at [556, 362] on div "Back Meeting with [PERSON_NAME] Survey Did you send the agreement? Yes No Next" at bounding box center [534, 214] width 852 height 387
click at [549, 367] on button "Next" at bounding box center [533, 378] width 65 height 29
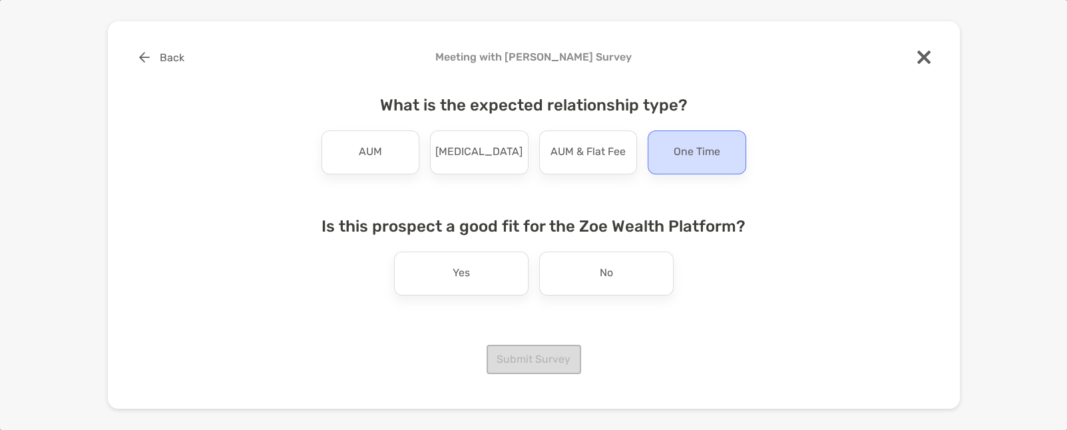
click at [697, 155] on p "One Time" at bounding box center [697, 152] width 47 height 21
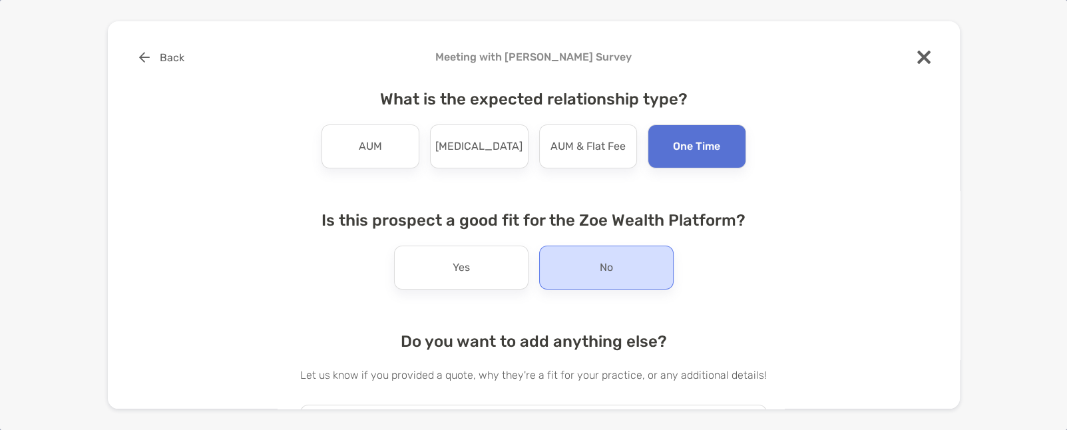
click at [563, 254] on div "No" at bounding box center [606, 268] width 135 height 44
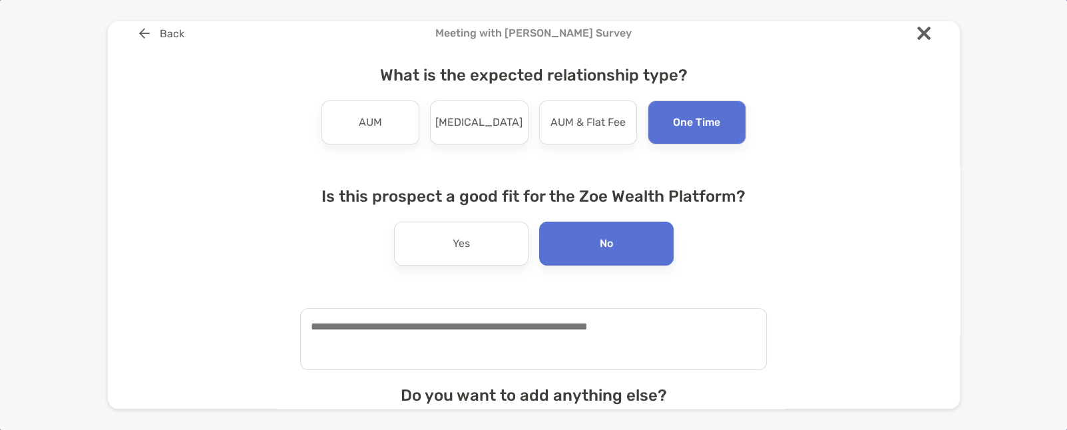
scroll to position [22, 0]
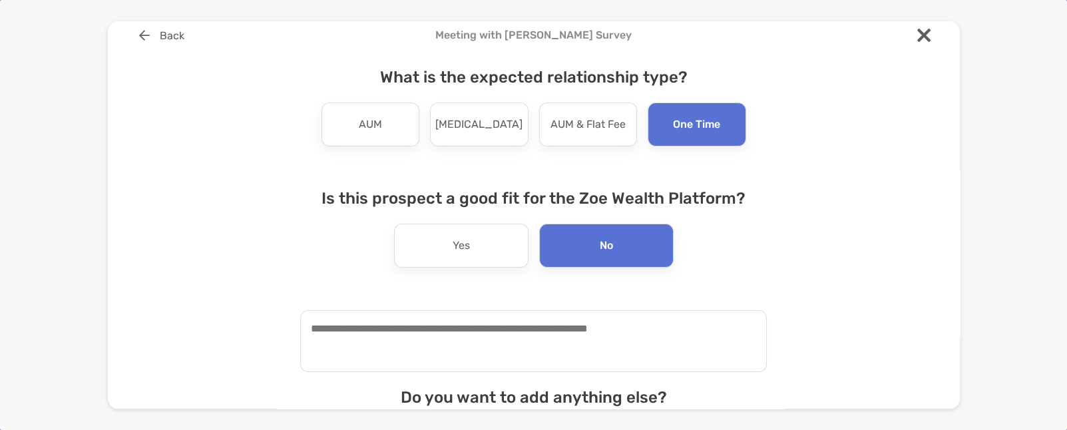
click at [592, 318] on textarea at bounding box center [533, 341] width 467 height 62
drag, startPoint x: 330, startPoint y: 325, endPoint x: 341, endPoint y: 327, distance: 11.5
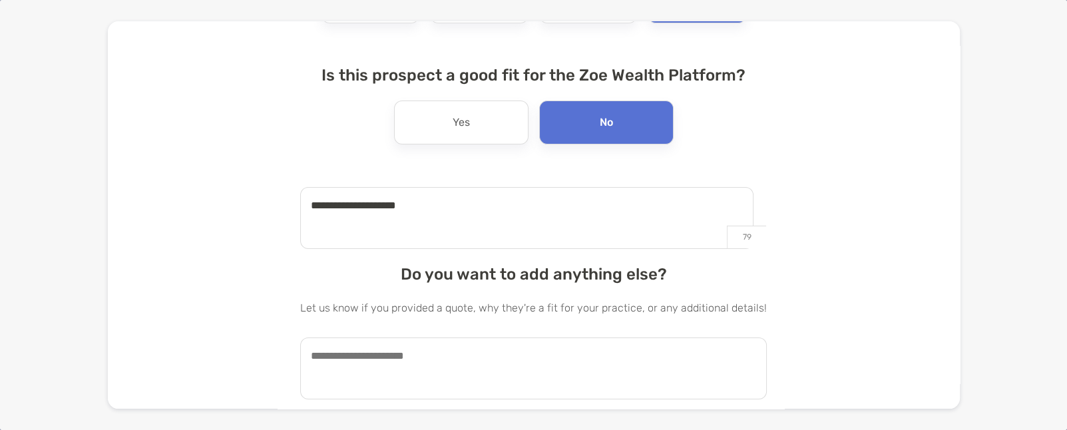
scroll to position [177, 0]
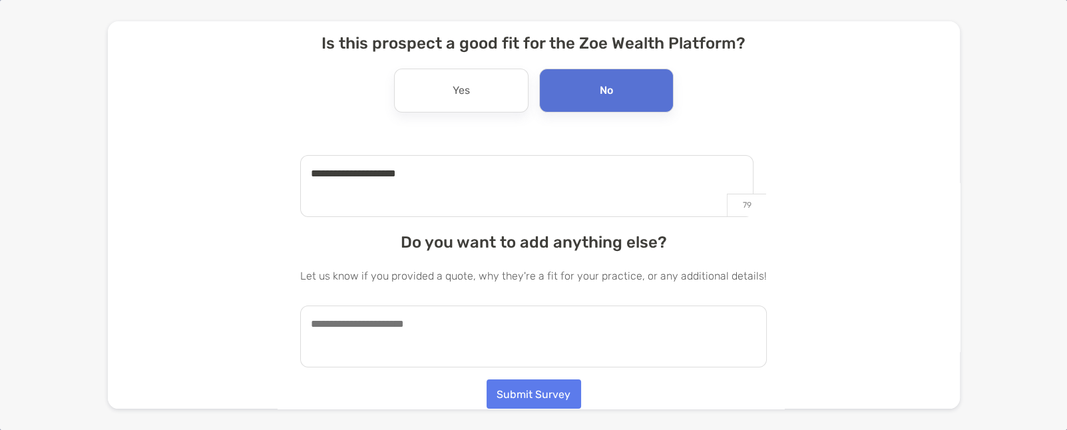
type textarea "**********"
click at [491, 322] on textarea at bounding box center [533, 337] width 467 height 62
type textarea "**********"
click at [542, 393] on button "Submit Survey" at bounding box center [534, 394] width 95 height 29
